Goal: Transaction & Acquisition: Purchase product/service

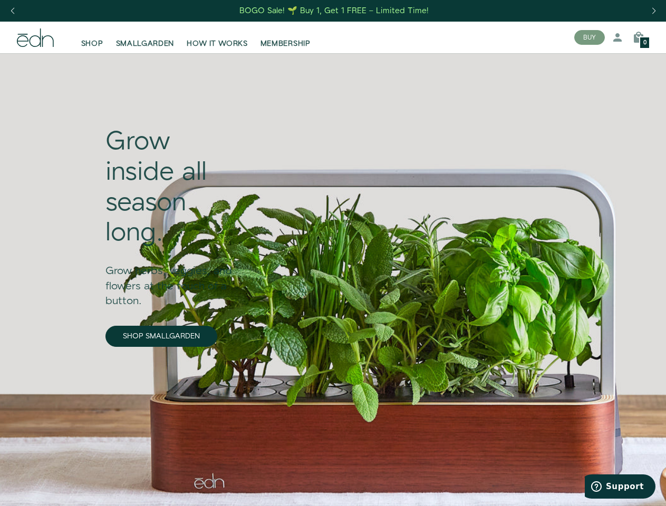
click at [654, 11] on div "Next slide" at bounding box center [654, 10] width 14 height 23
click at [12, 11] on div "Previous slide" at bounding box center [12, 10] width 14 height 23
click at [590, 37] on button "BUY" at bounding box center [589, 37] width 31 height 15
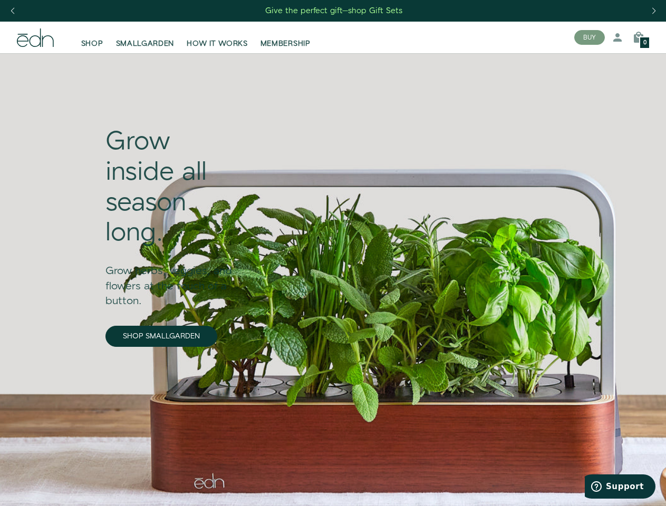
click at [618, 37] on icon at bounding box center [617, 37] width 13 height 13
click at [639, 37] on icon at bounding box center [638, 37] width 13 height 13
